Goal: Transaction & Acquisition: Obtain resource

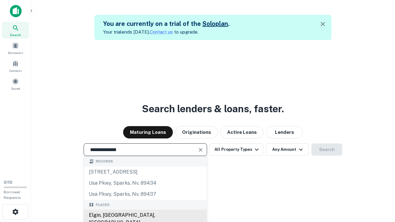
click at [145, 215] on div "Elgin, [GEOGRAPHIC_DATA], [GEOGRAPHIC_DATA]" at bounding box center [145, 219] width 123 height 19
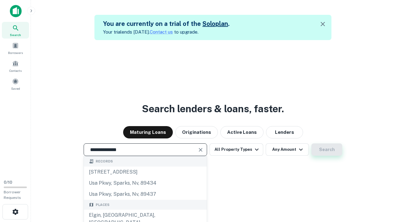
type input "**********"
click at [311, 143] on button "Search" at bounding box center [326, 149] width 31 height 12
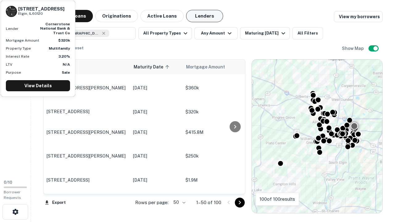
click at [205, 16] on button "Lenders" at bounding box center [204, 16] width 37 height 12
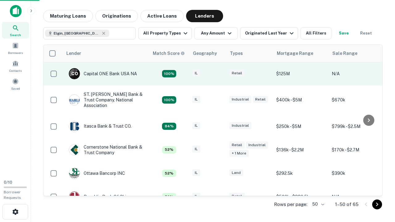
click at [219, 74] on div "IL" at bounding box center [207, 74] width 31 height 8
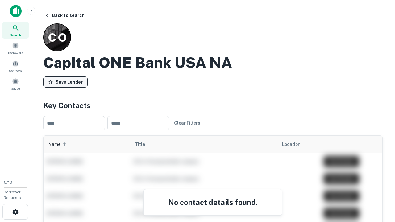
click at [65, 82] on button "Save Lender" at bounding box center [65, 82] width 44 height 11
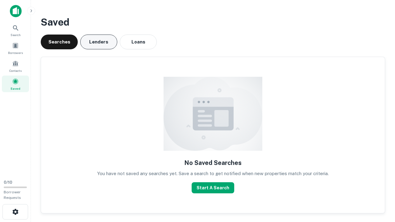
click at [99, 42] on button "Lenders" at bounding box center [98, 42] width 37 height 15
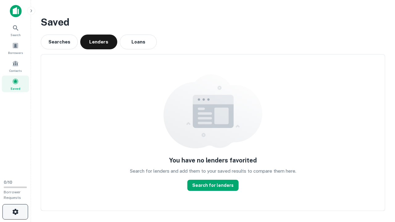
click at [15, 212] on icon "button" at bounding box center [15, 211] width 7 height 7
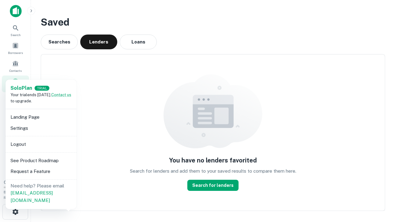
click at [41, 144] on li "Logout" at bounding box center [41, 144] width 66 height 11
